Goal: Information Seeking & Learning: Learn about a topic

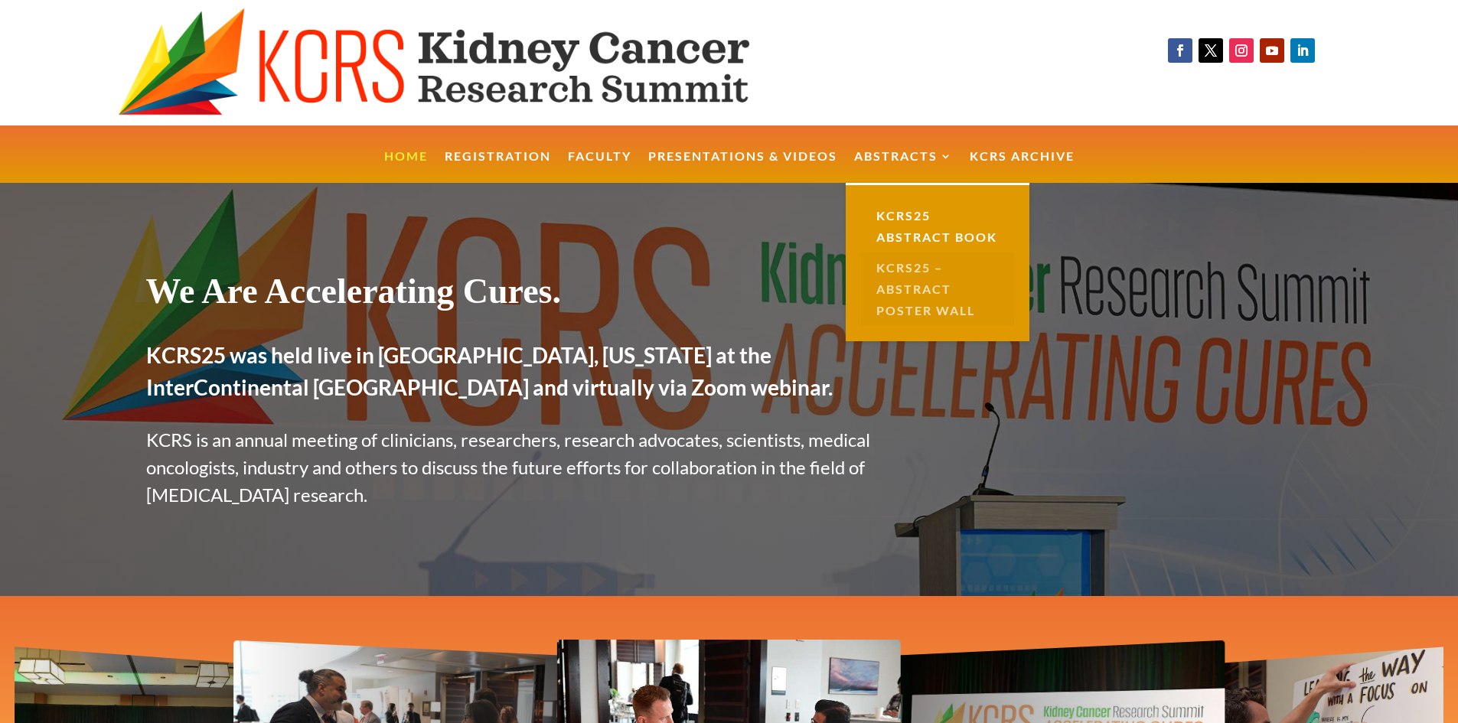
click at [908, 282] on link "KCRS25 – Abstract Poster Wall" at bounding box center [937, 289] width 153 height 73
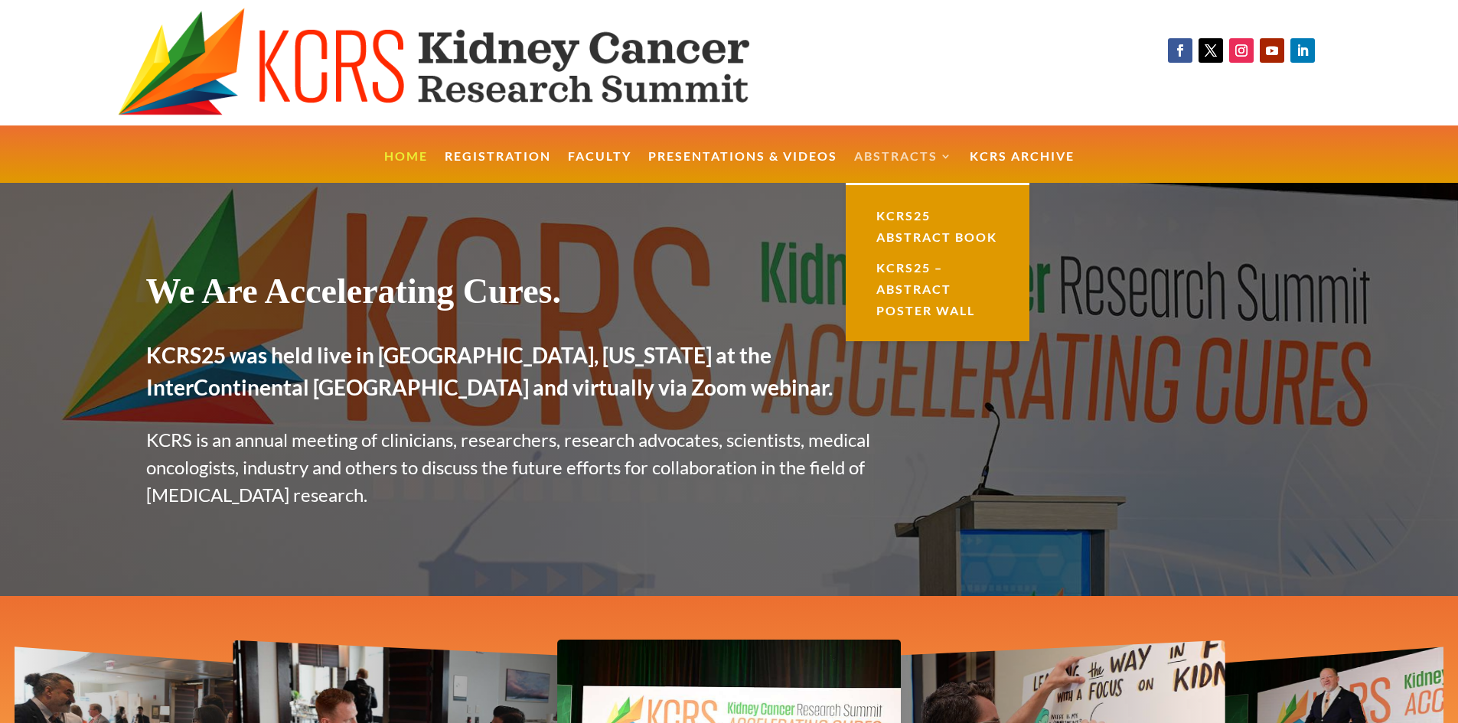
click at [934, 161] on link "Abstracts" at bounding box center [903, 167] width 99 height 33
click at [902, 212] on link "KCRS25 Abstract Book" at bounding box center [937, 227] width 153 height 52
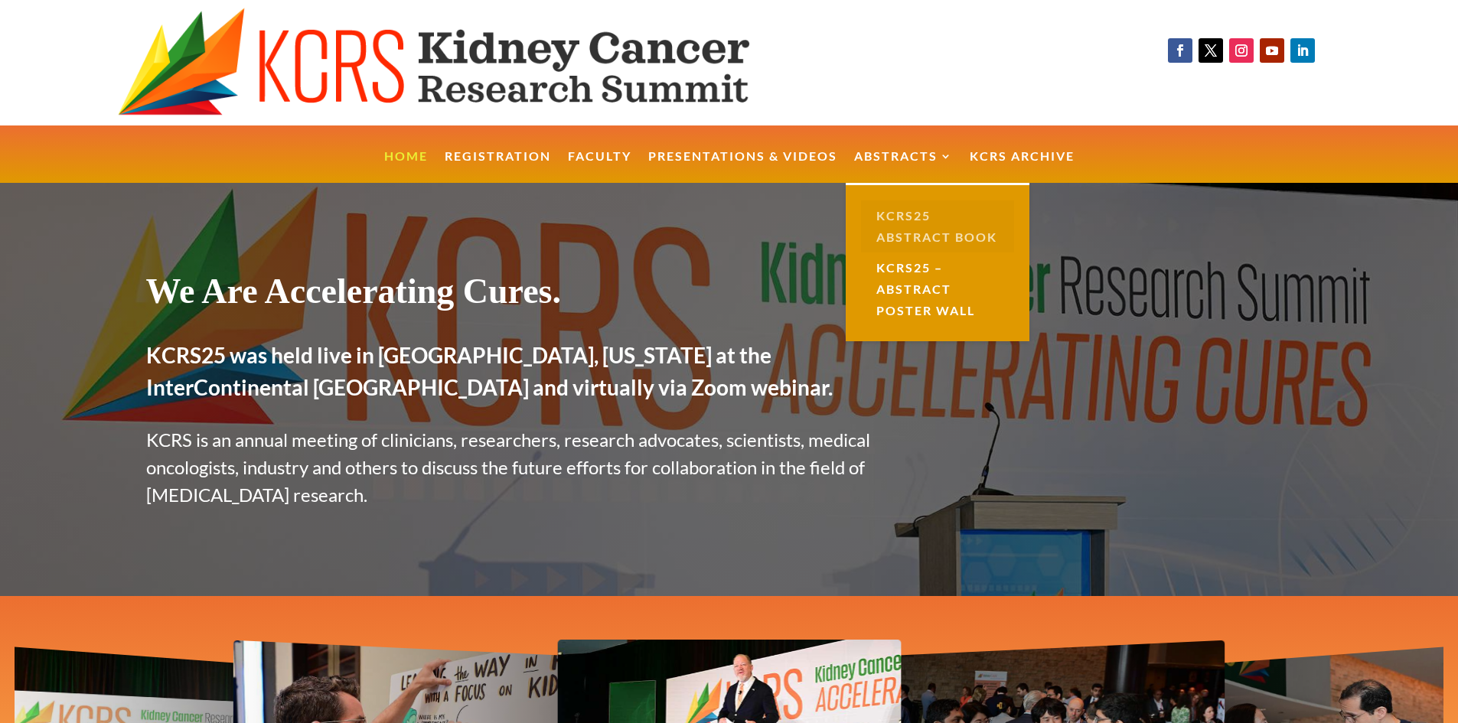
click at [900, 214] on link "KCRS25 Abstract Book" at bounding box center [937, 227] width 153 height 52
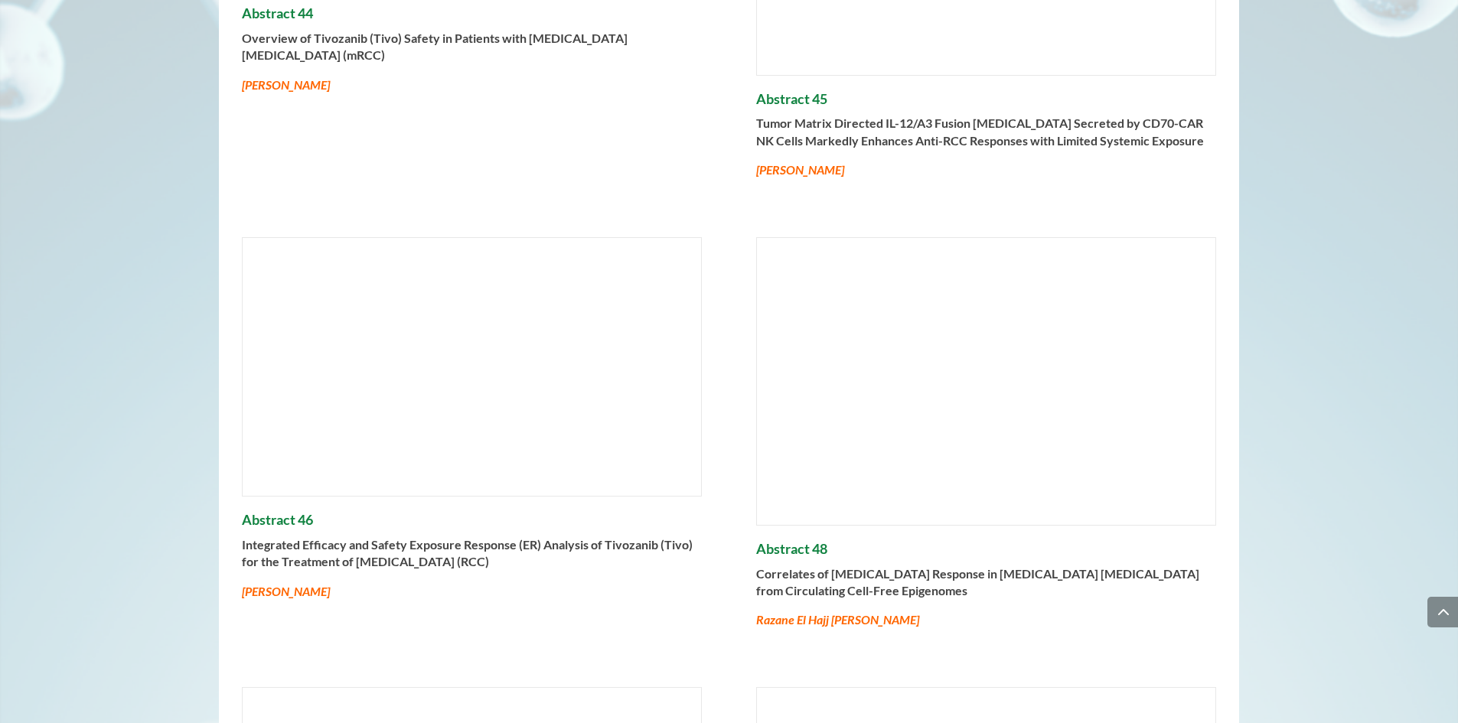
scroll to position [16456, 0]
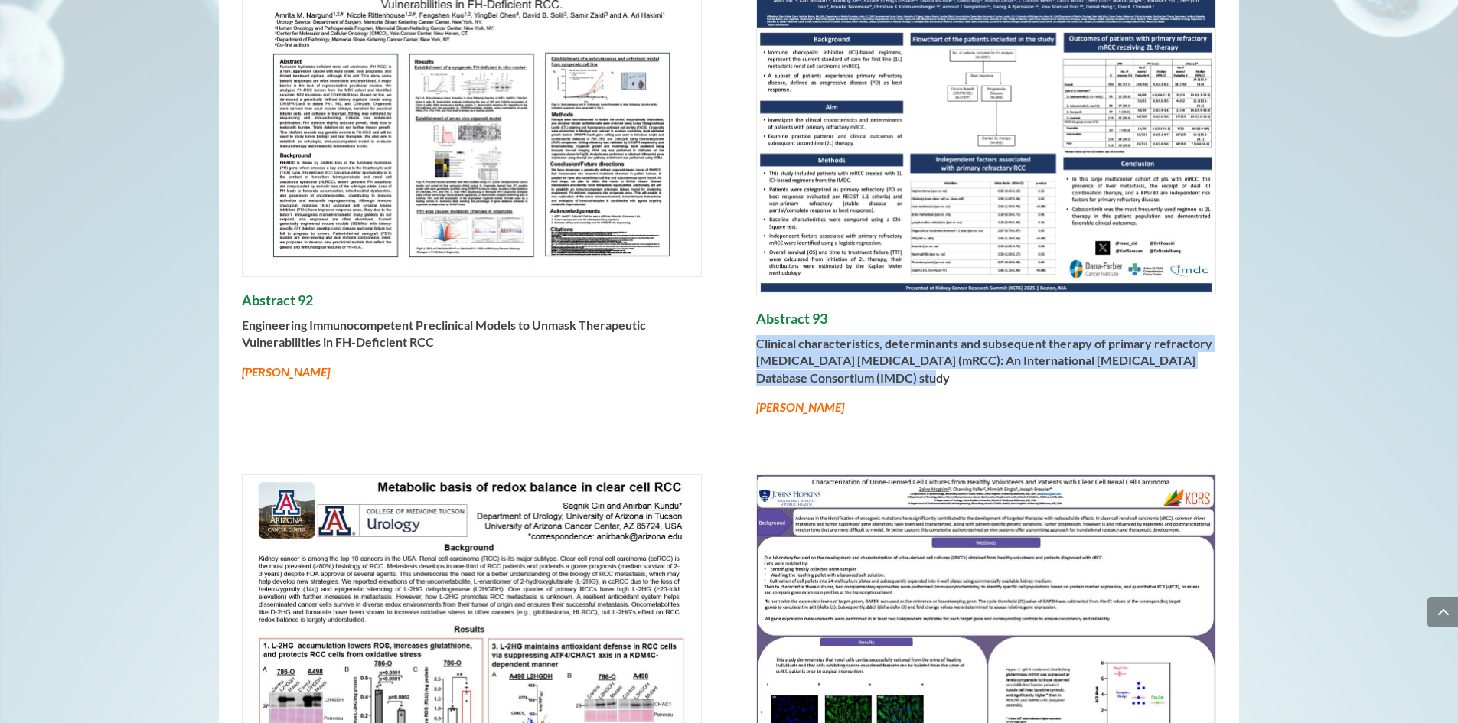
drag, startPoint x: 898, startPoint y: 331, endPoint x: 753, endPoint y: 302, distance: 147.5
click at [753, 302] on div "Abstract 92 Engineering Immunocompetent Preclinical Models to Unmask Therapeuti…" at bounding box center [729, 192] width 1021 height 504
copy strong "Clinical characteristics, determinants and subsequent therapy of primary refrac…"
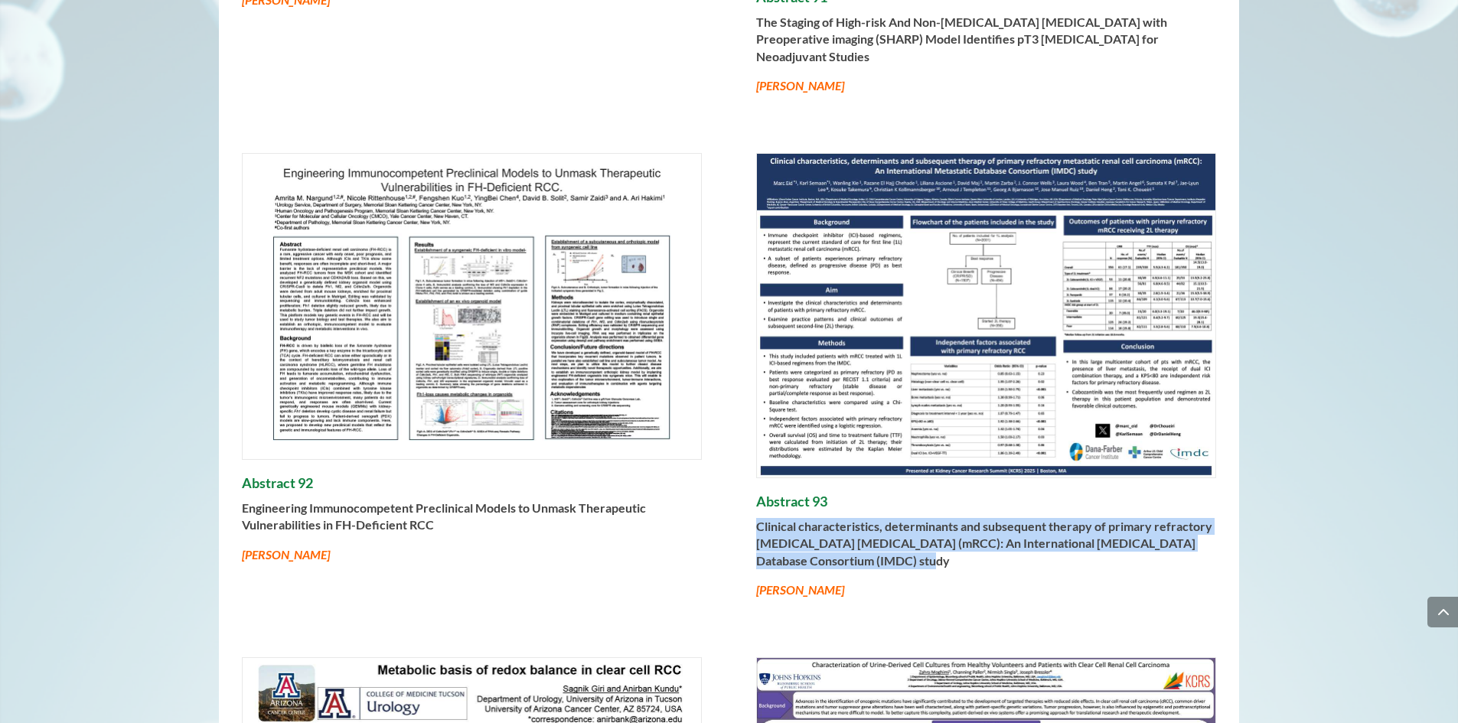
scroll to position [16272, 0]
click at [905, 255] on img at bounding box center [986, 317] width 459 height 324
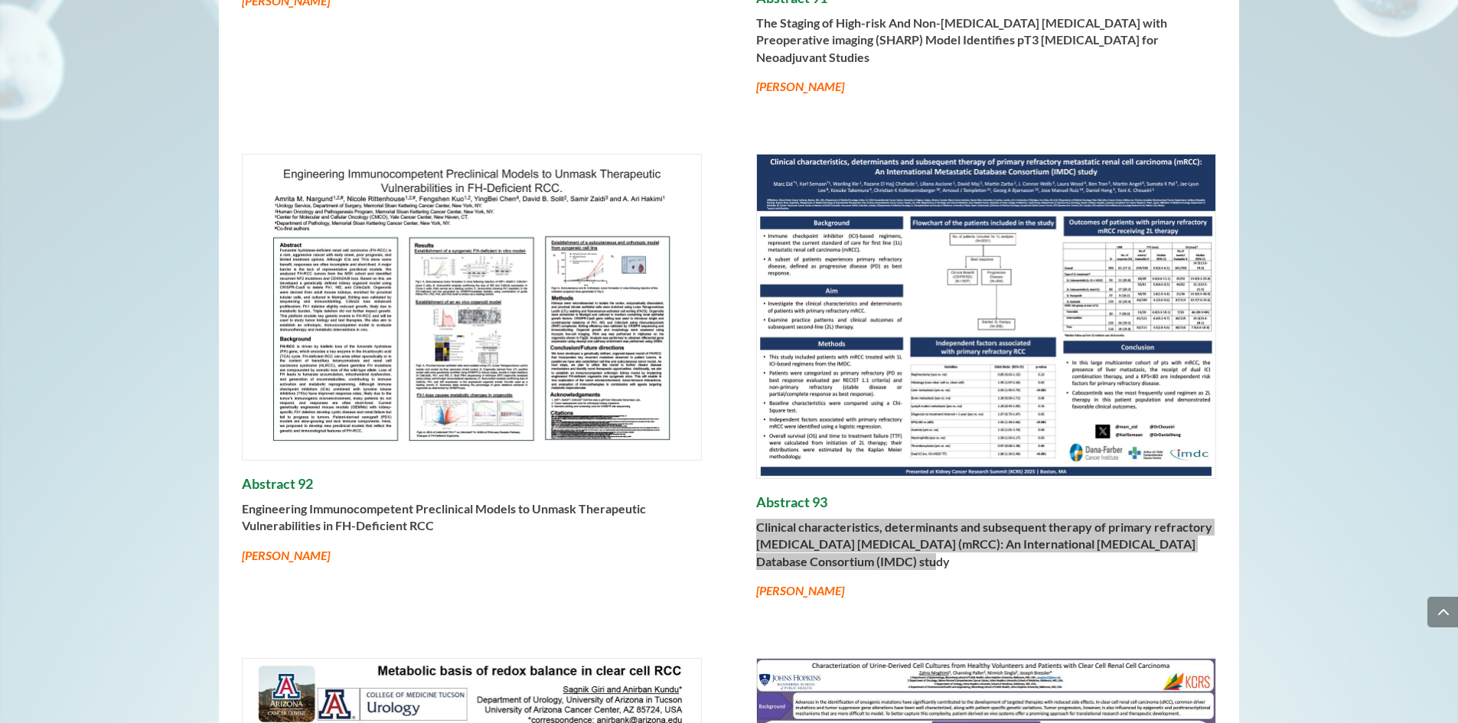
scroll to position [16179, 0]
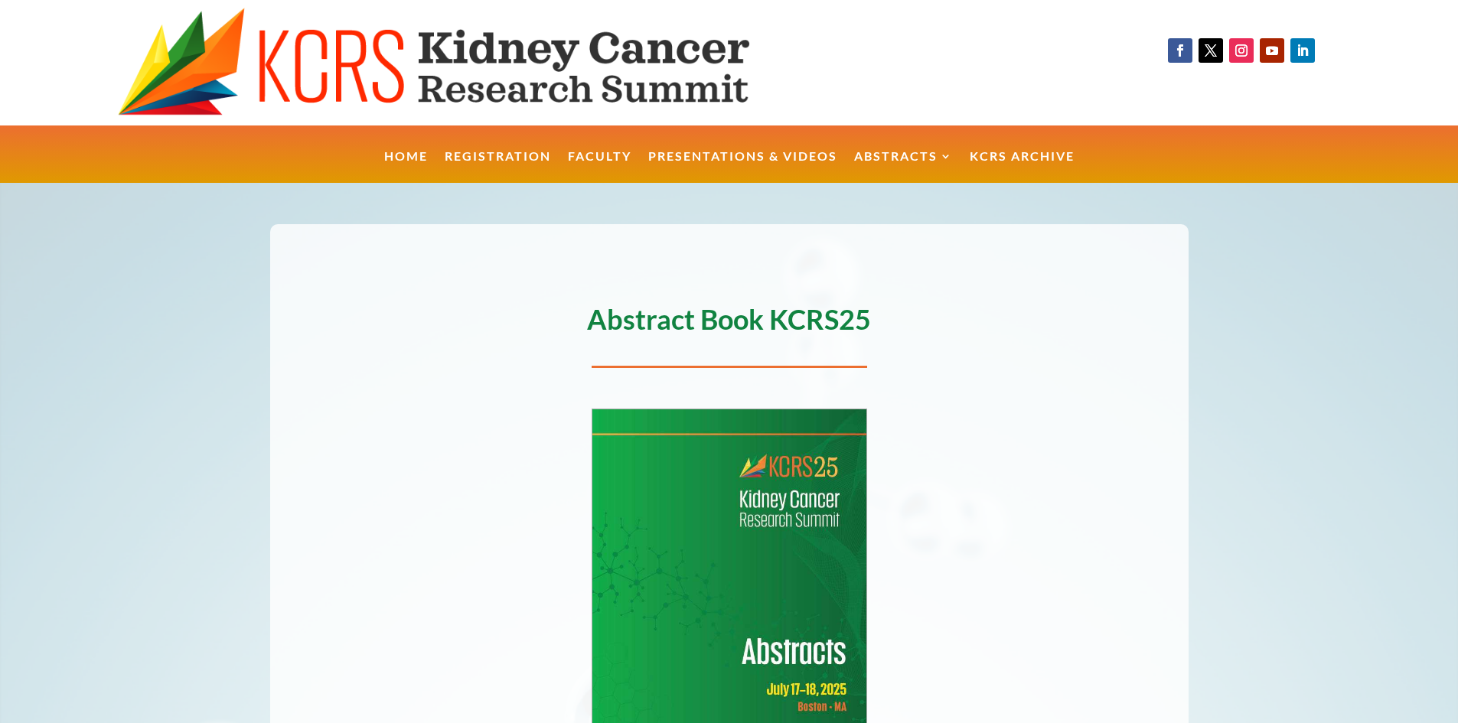
click at [704, 325] on h1 "Abstract Book KCRS25" at bounding box center [729, 322] width 918 height 35
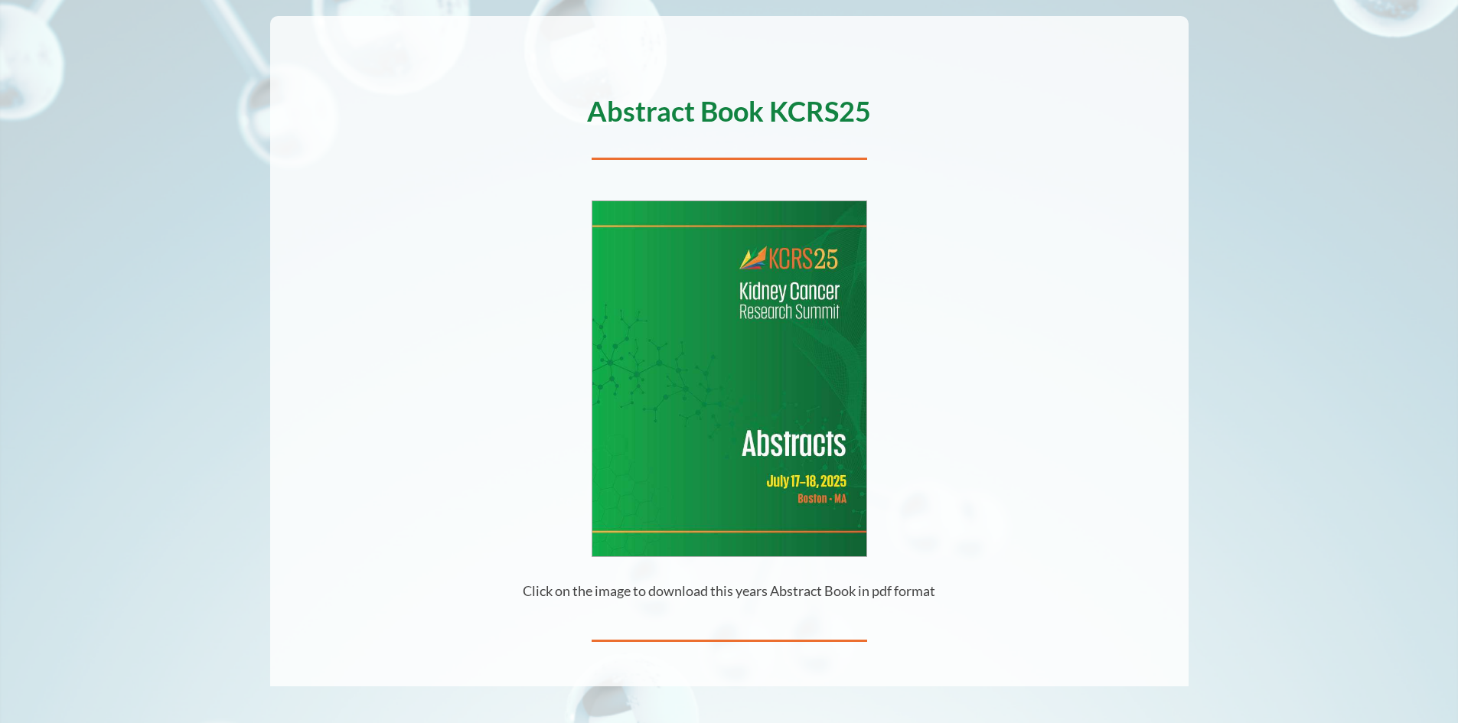
scroll to position [367, 0]
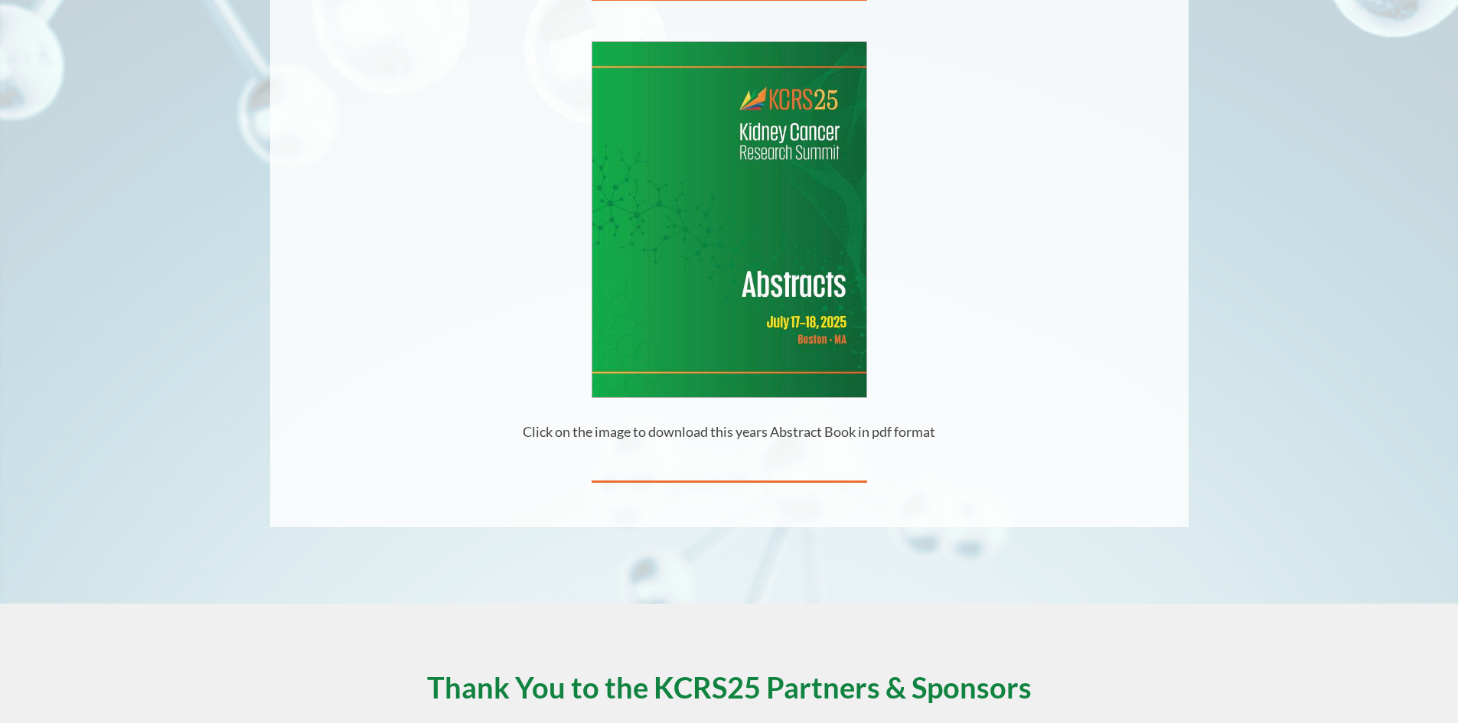
click at [825, 331] on img at bounding box center [729, 219] width 274 height 354
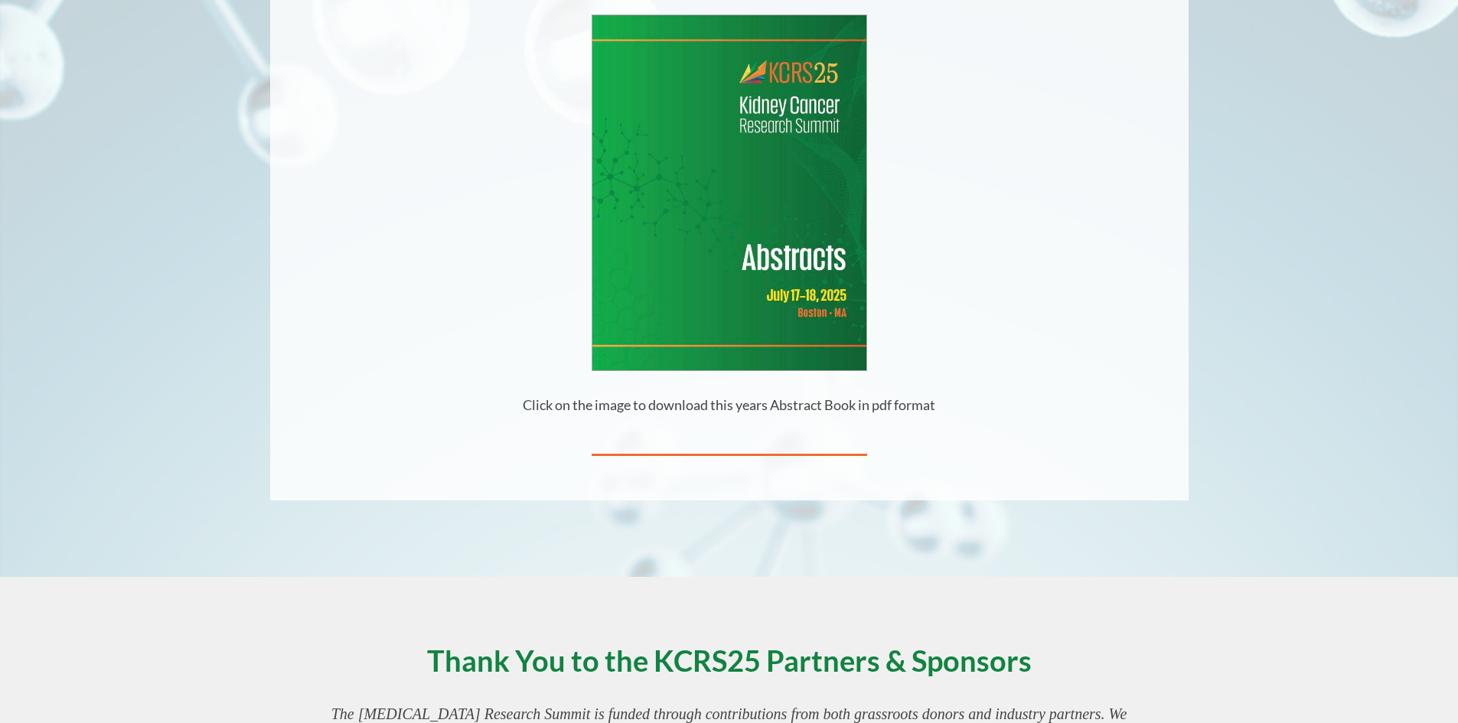
scroll to position [367, 0]
